Goal: Check status: Verify the current state of an ongoing process or item

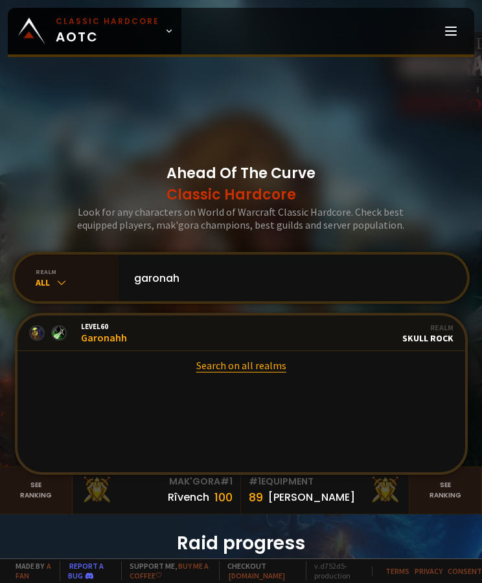
type input "garonah"
click at [253, 362] on link "Search on all realms" at bounding box center [241, 365] width 448 height 29
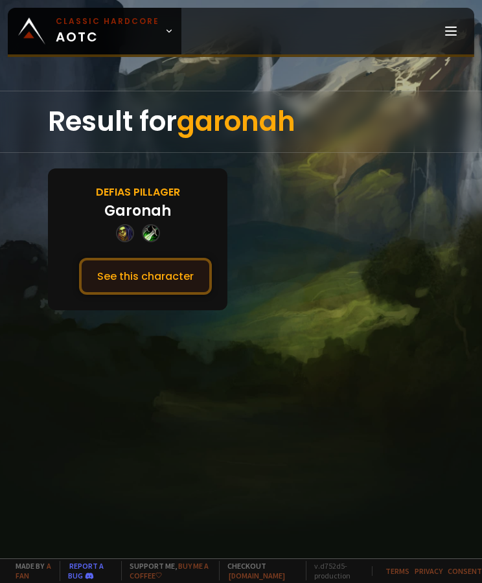
click at [153, 270] on button "See this character" at bounding box center [145, 276] width 133 height 37
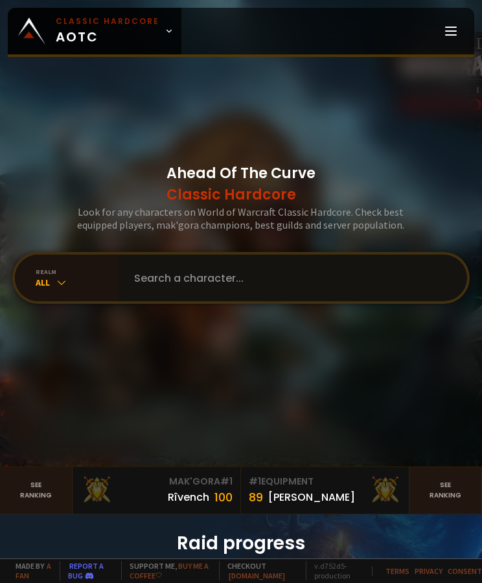
click at [195, 278] on input "text" at bounding box center [289, 278] width 326 height 47
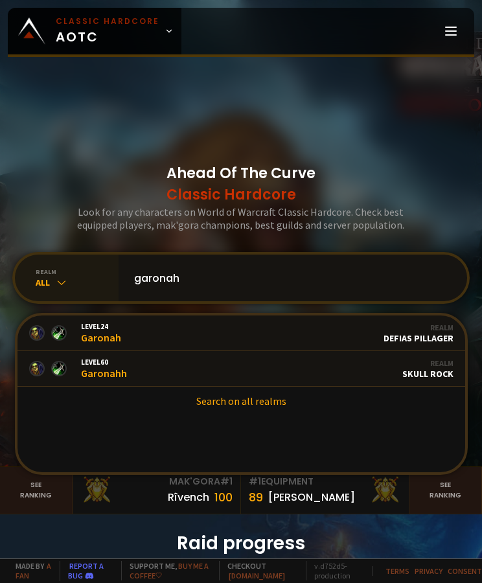
type input "garonah"
click at [61, 268] on div "realm" at bounding box center [77, 272] width 83 height 8
click at [50, 291] on div "realm All" at bounding box center [67, 278] width 104 height 47
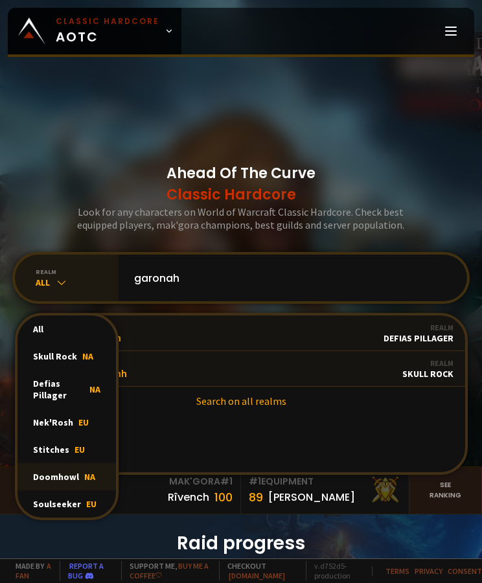
click at [54, 475] on div "Doomhowl NA" at bounding box center [66, 476] width 98 height 27
